Goal: Task Accomplishment & Management: Manage account settings

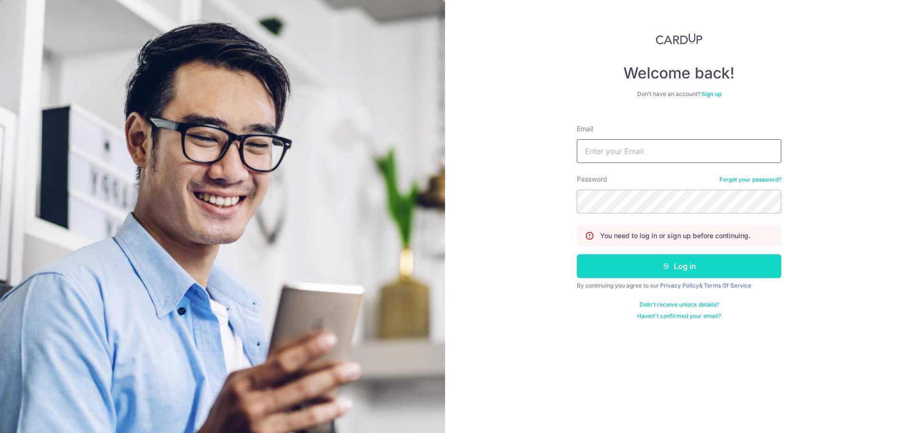
type input "[EMAIL_ADDRESS][DOMAIN_NAME]"
click at [623, 259] on button "Log in" at bounding box center [679, 266] width 205 height 24
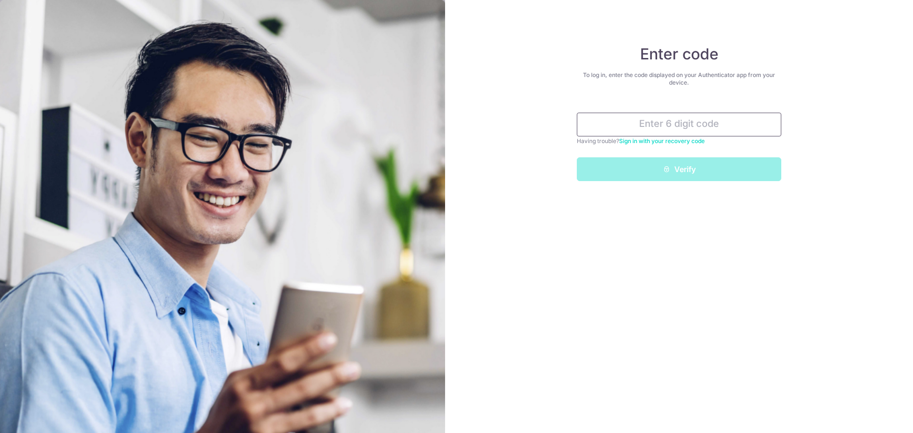
click at [703, 127] on input "text" at bounding box center [679, 125] width 205 height 24
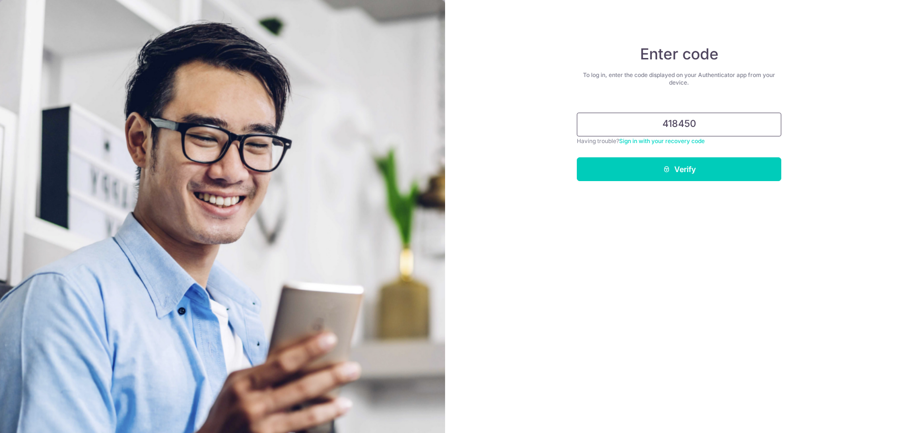
type input "418450"
click at [577, 157] on button "Verify" at bounding box center [679, 169] width 205 height 24
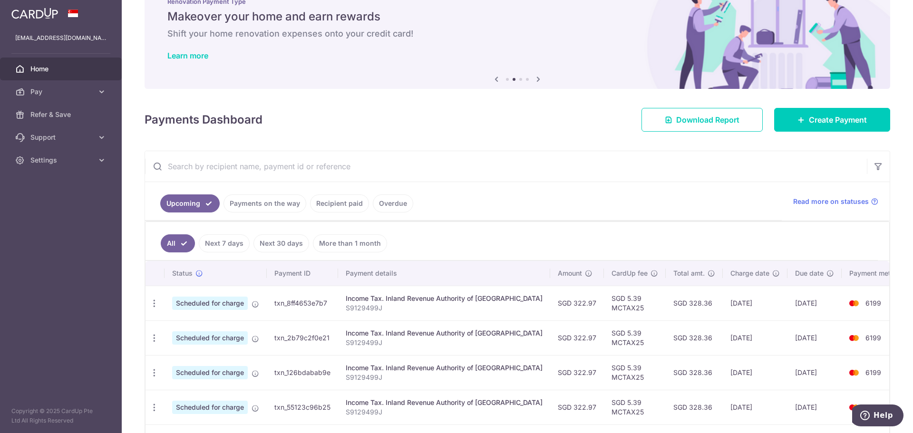
scroll to position [95, 0]
